Goal: Transaction & Acquisition: Purchase product/service

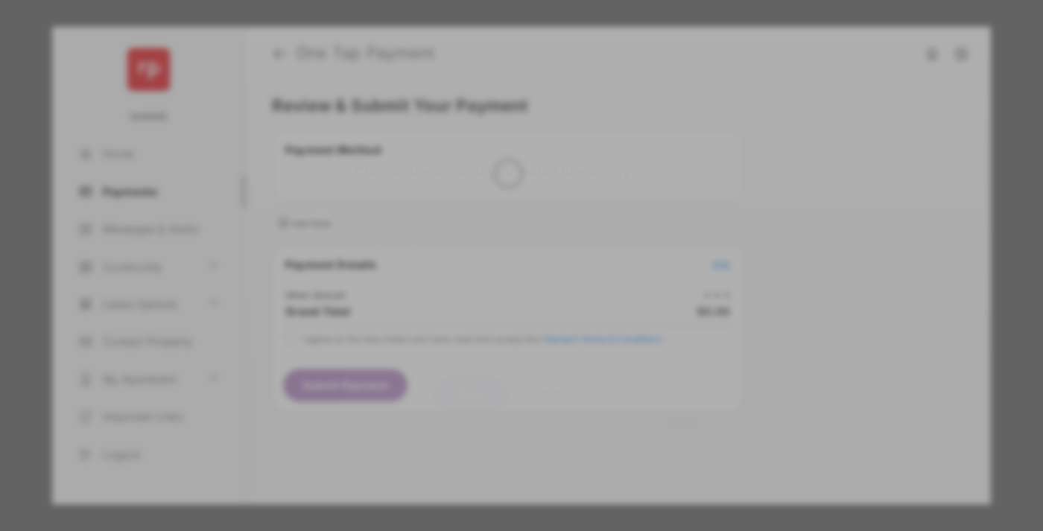
click at [494, 241] on div "Other Amount" at bounding box center [493, 251] width 241 height 25
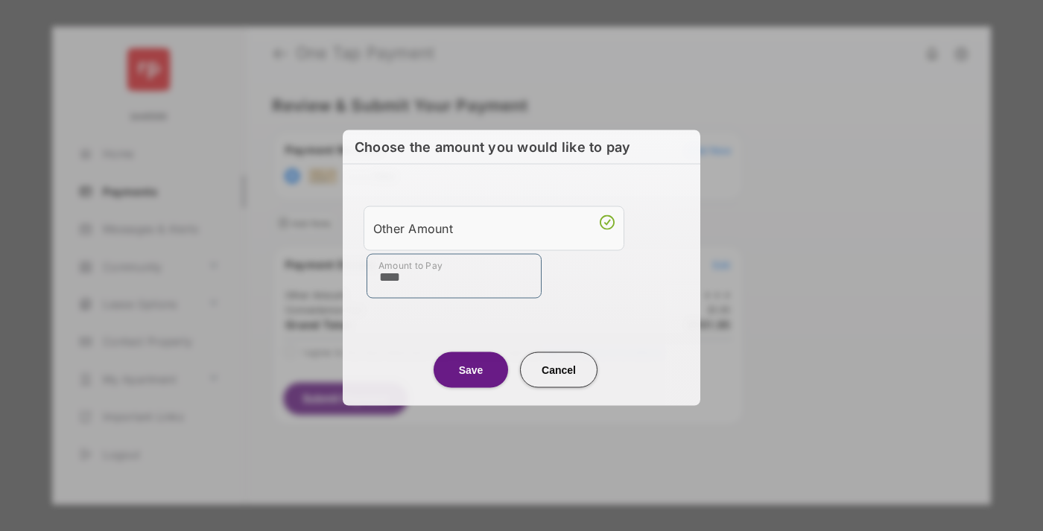
type input "****"
click at [471, 368] on button "Save" at bounding box center [470, 369] width 74 height 36
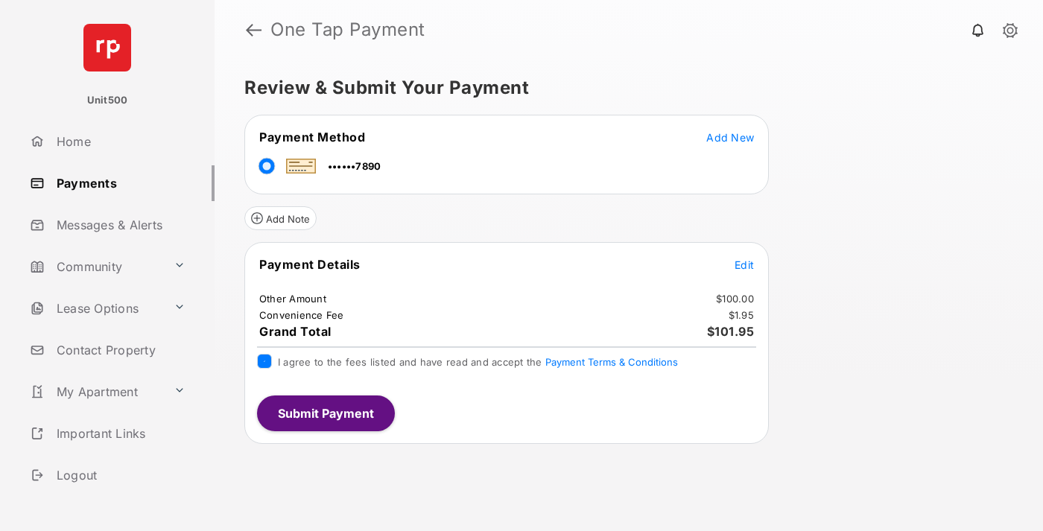
click at [325, 413] on button "Submit Payment" at bounding box center [326, 413] width 138 height 36
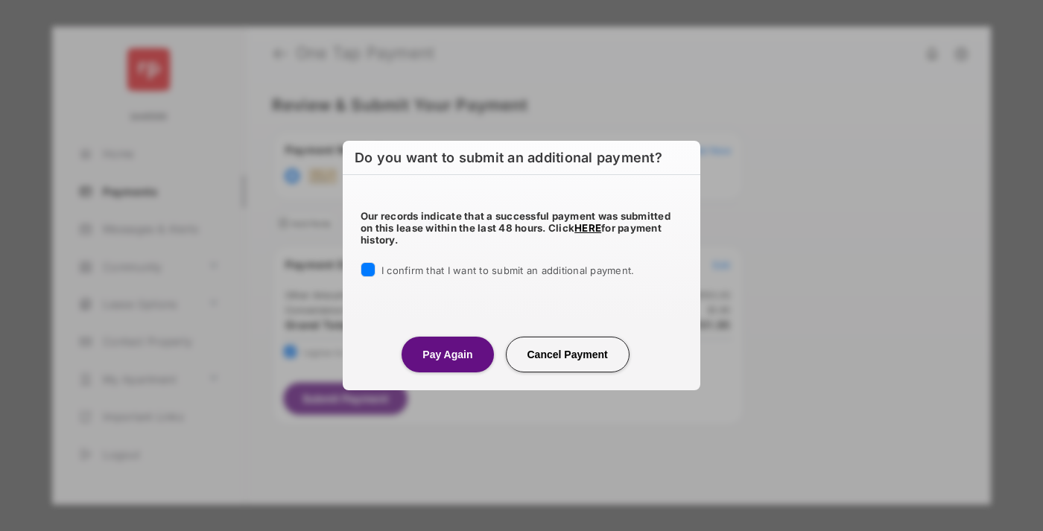
click at [447, 354] on button "Pay Again" at bounding box center [447, 355] width 92 height 36
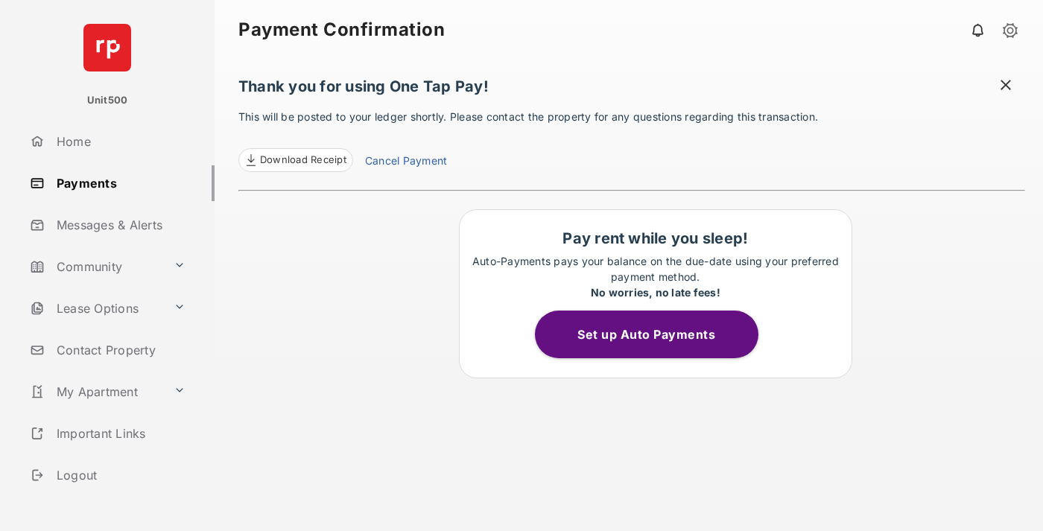
click at [1005, 86] on span at bounding box center [1005, 86] width 15 height 19
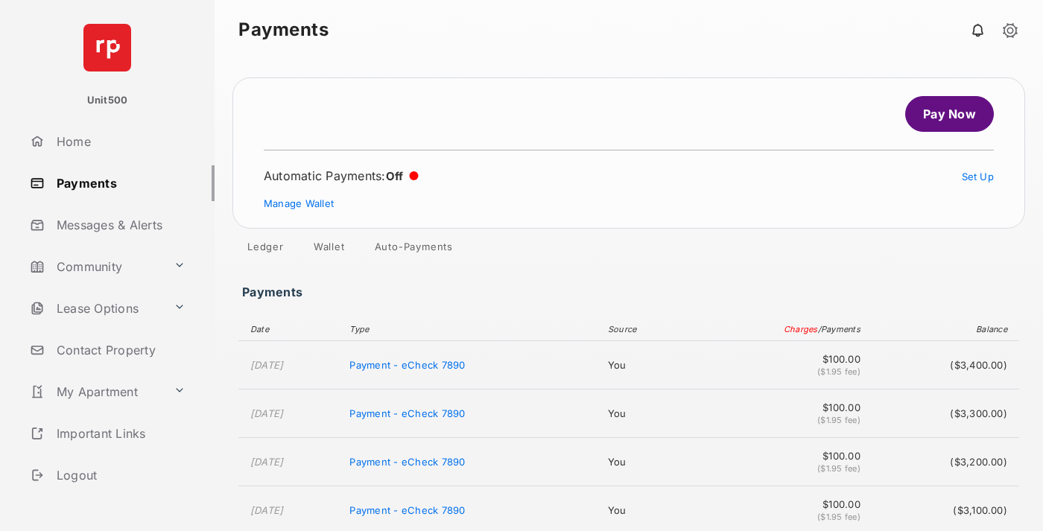
click at [299, 203] on link "Manage Wallet" at bounding box center [299, 203] width 70 height 12
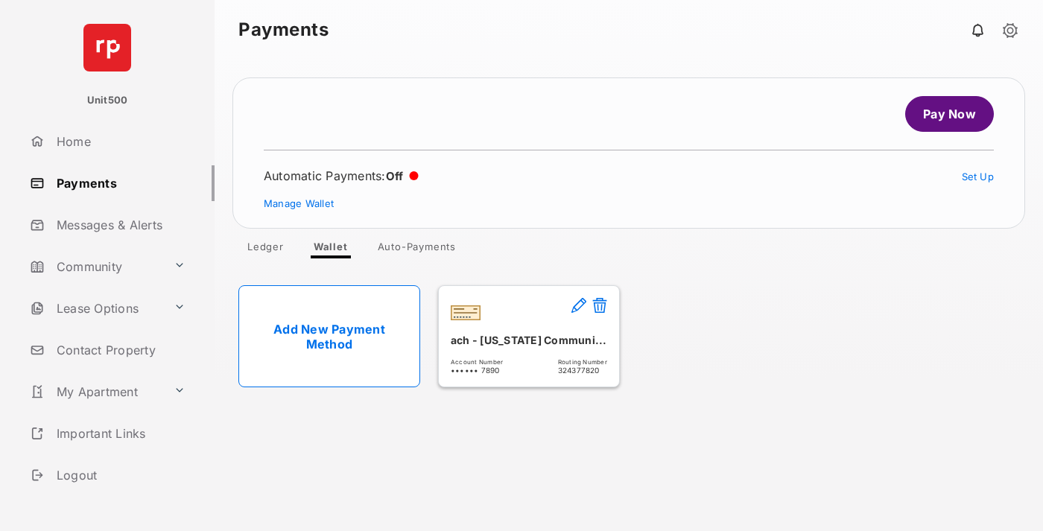
click at [599, 306] on button at bounding box center [599, 306] width 15 height 17
